Goal: Transaction & Acquisition: Purchase product/service

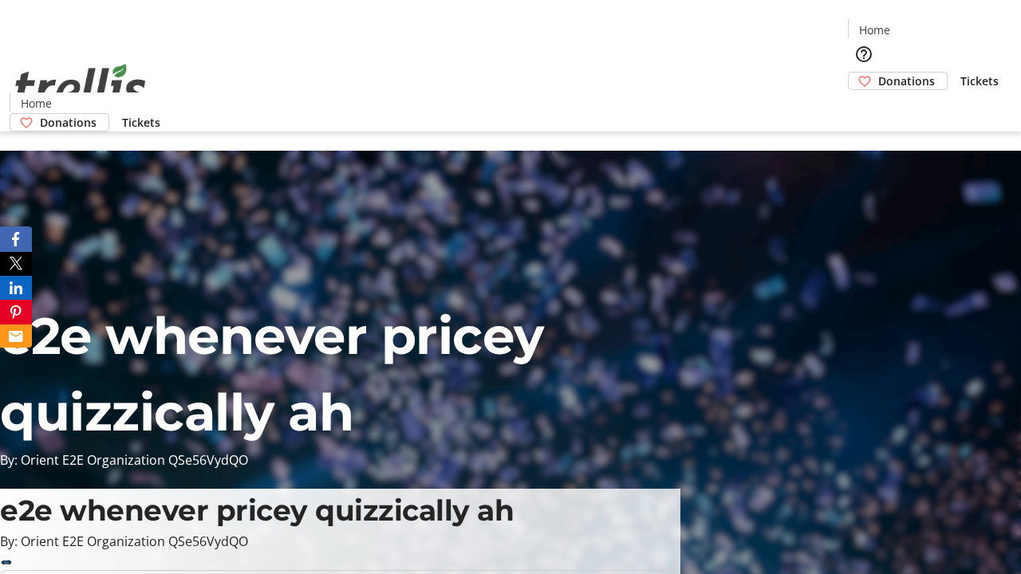
click at [961, 73] on span "Tickets" at bounding box center [980, 81] width 38 height 17
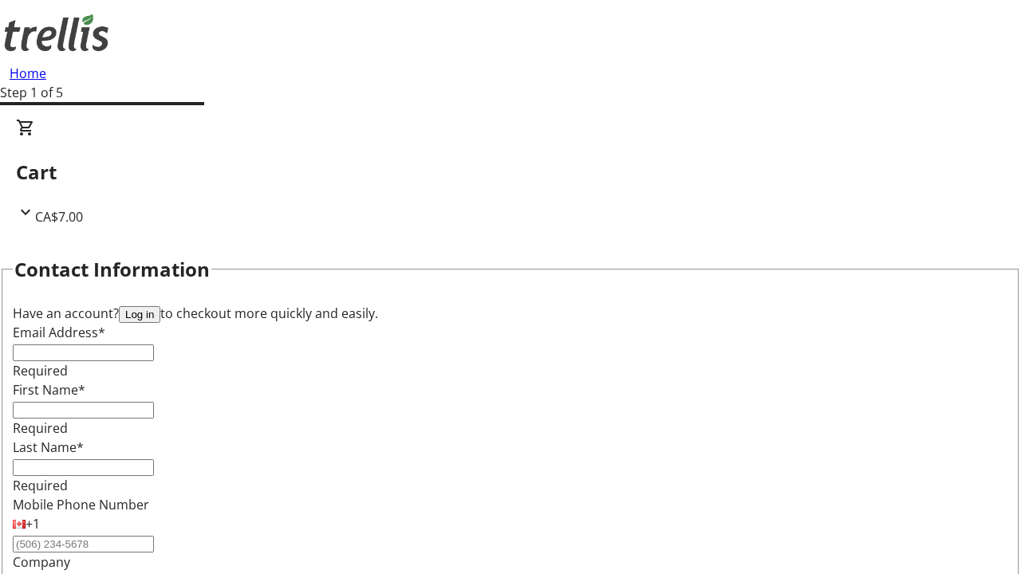
click at [160, 306] on button "Log in" at bounding box center [139, 314] width 41 height 17
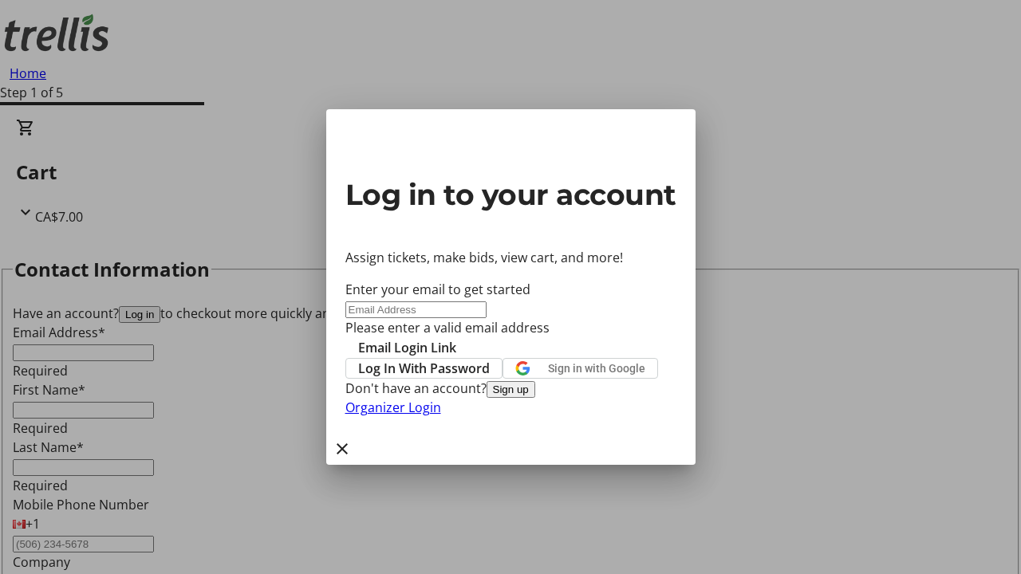
click at [490, 359] on span "Log In With Password" at bounding box center [424, 368] width 132 height 19
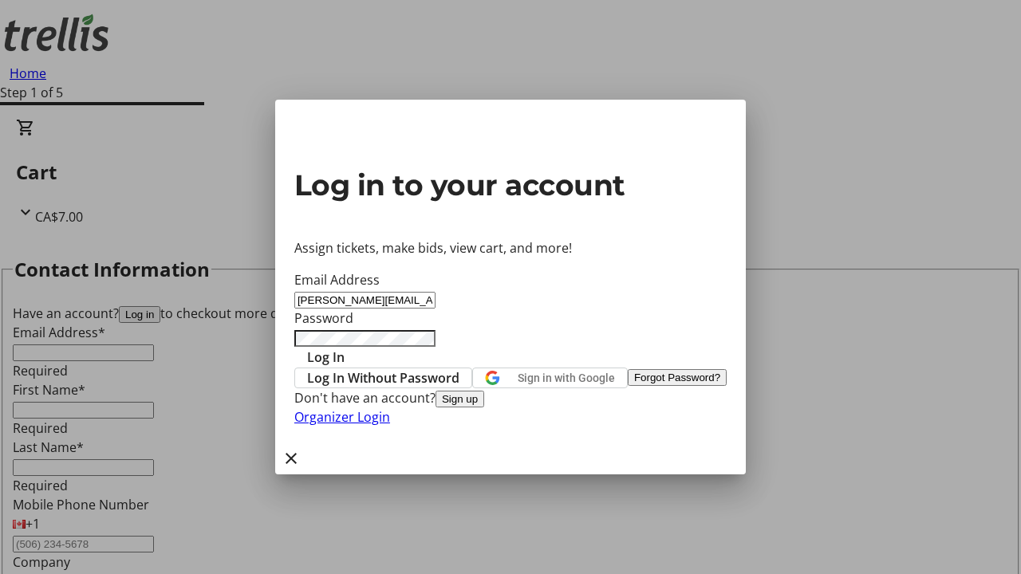
click at [345, 348] on span "Log In" at bounding box center [325, 357] width 37 height 19
